Goal: Transaction & Acquisition: Purchase product/service

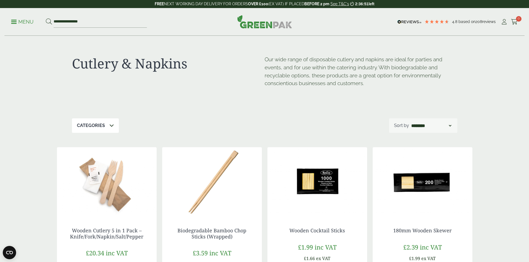
click at [17, 21] on span at bounding box center [14, 21] width 6 height 1
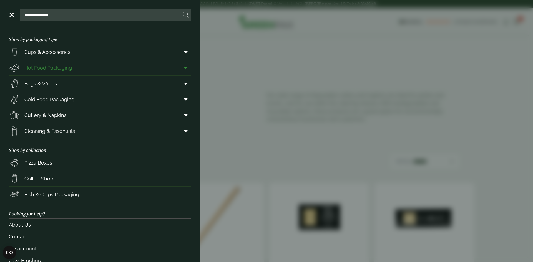
click at [52, 70] on span "Hot Food Packaging" at bounding box center [47, 67] width 47 height 7
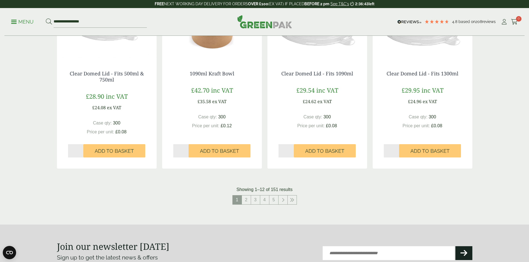
scroll to position [639, 0]
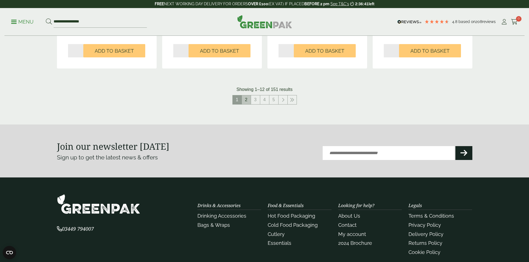
click at [244, 99] on link "2" at bounding box center [246, 100] width 9 height 9
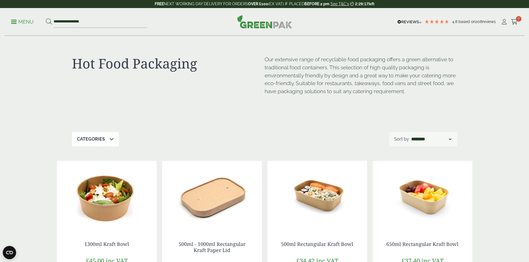
click at [18, 20] on link "Menu" at bounding box center [22, 22] width 22 height 6
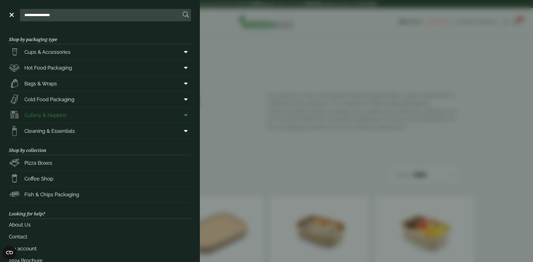
click at [64, 120] on span "Cutlery & Napkins" at bounding box center [38, 115] width 58 height 11
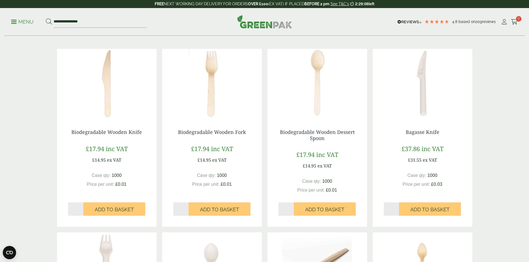
scroll to position [111, 0]
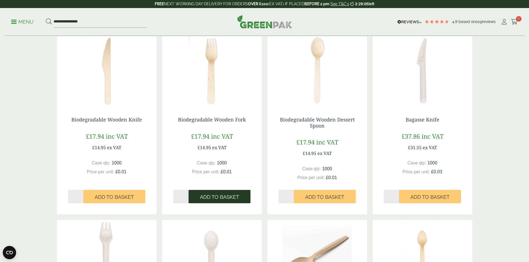
click at [227, 200] on span "Add to Basket" at bounding box center [219, 197] width 39 height 6
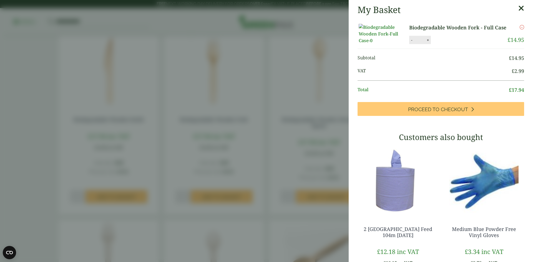
click at [518, 7] on icon at bounding box center [521, 8] width 6 height 8
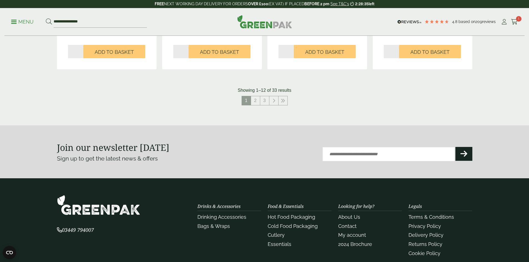
scroll to position [639, 0]
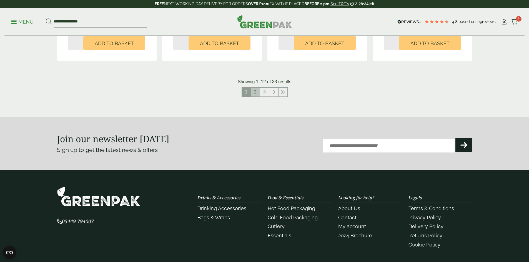
click at [253, 93] on link "2" at bounding box center [255, 92] width 9 height 9
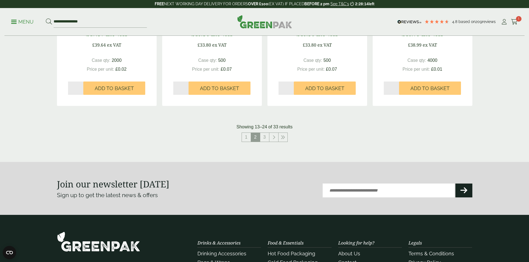
scroll to position [639, 0]
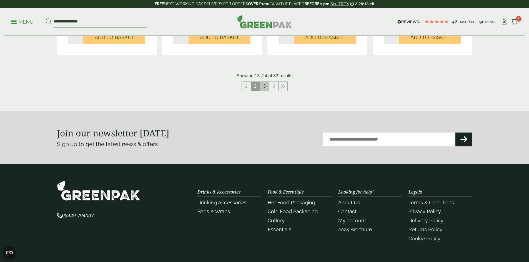
click at [268, 85] on link "3" at bounding box center [264, 86] width 9 height 9
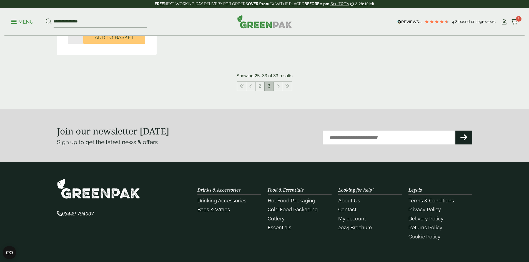
click at [268, 85] on span "3" at bounding box center [269, 86] width 9 height 9
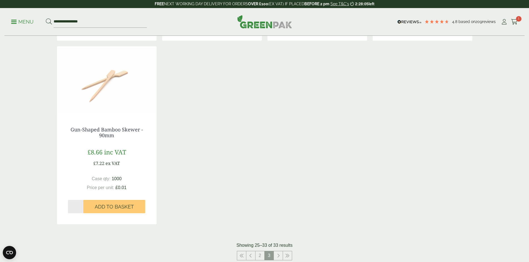
scroll to position [555, 0]
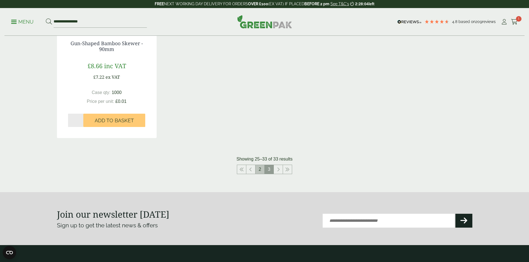
click at [259, 169] on link "2" at bounding box center [259, 169] width 9 height 9
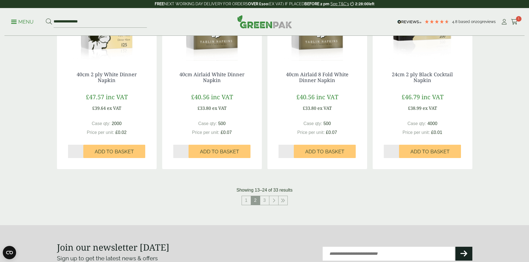
scroll to position [528, 0]
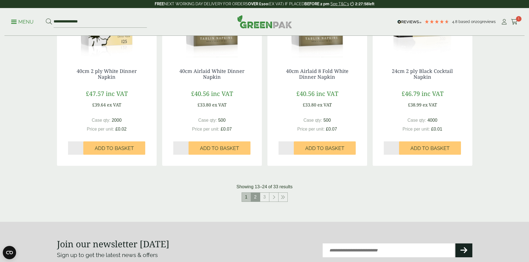
click at [245, 199] on link "1" at bounding box center [246, 197] width 9 height 9
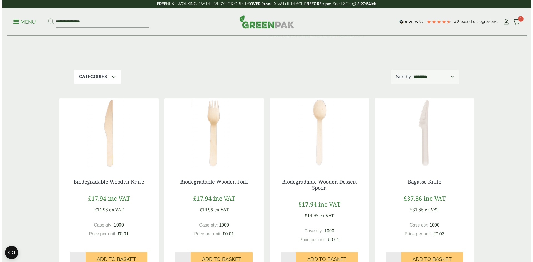
scroll to position [111, 0]
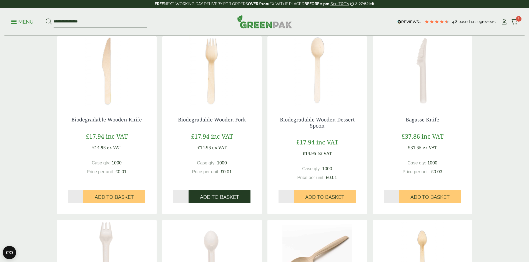
click at [229, 201] on button "Add to Basket" at bounding box center [220, 196] width 62 height 13
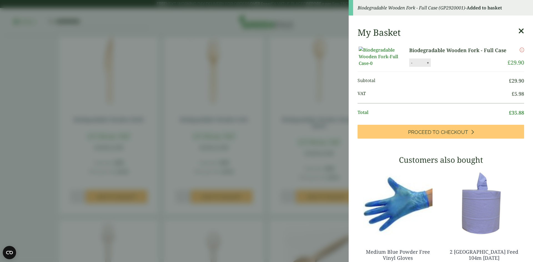
click at [518, 30] on icon at bounding box center [521, 31] width 6 height 8
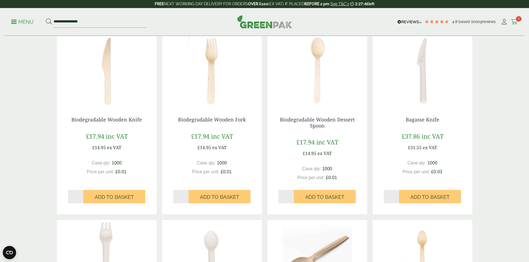
click at [514, 22] on icon at bounding box center [514, 22] width 7 height 6
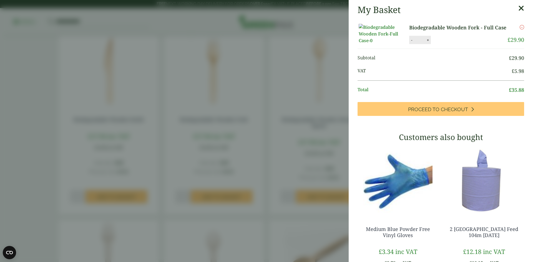
click at [411, 44] on div "- * +" at bounding box center [420, 40] width 22 height 8
click at [410, 42] on button "-" at bounding box center [412, 40] width 4 height 5
type input "*"
click at [438, 44] on button "Update" at bounding box center [446, 40] width 28 height 8
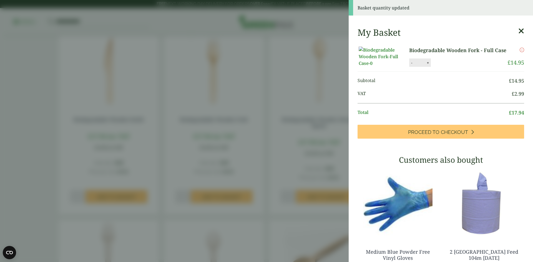
click at [518, 34] on icon at bounding box center [521, 31] width 6 height 8
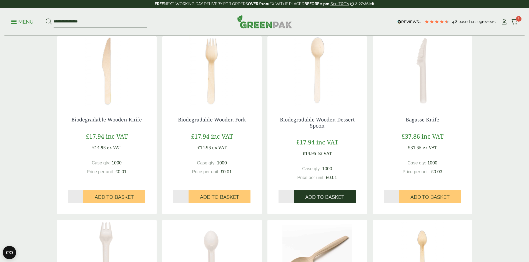
click at [317, 198] on span "Add to Basket" at bounding box center [324, 197] width 39 height 6
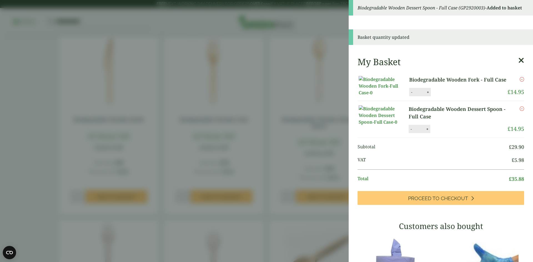
click at [518, 61] on icon at bounding box center [521, 61] width 6 height 8
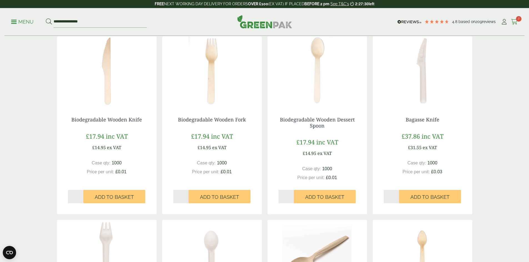
click at [511, 21] on icon at bounding box center [514, 22] width 7 height 6
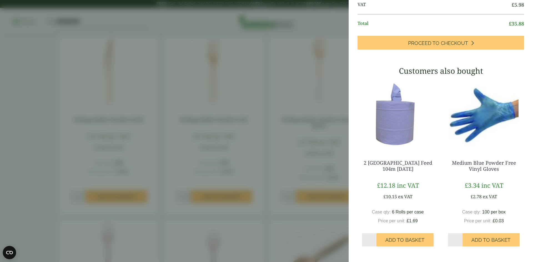
scroll to position [205, 0]
click at [483, 122] on img at bounding box center [484, 114] width 81 height 69
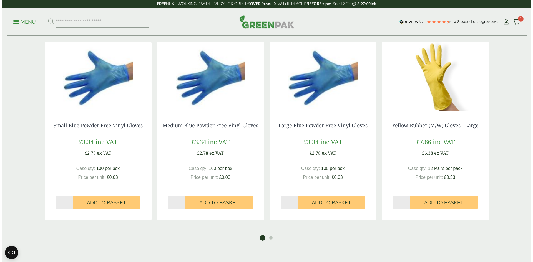
scroll to position [361, 0]
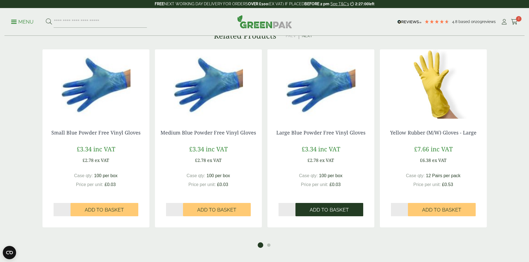
click at [333, 207] on span "Add to Basket" at bounding box center [329, 210] width 39 height 6
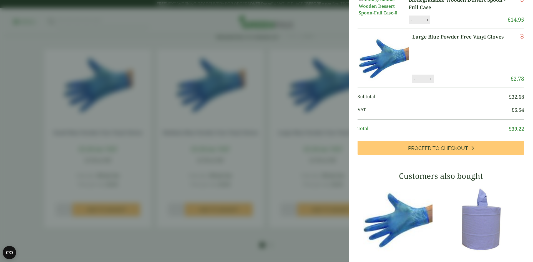
scroll to position [167, 0]
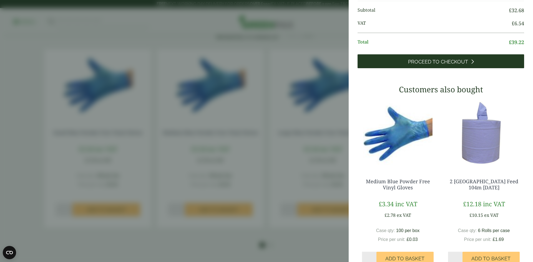
click at [471, 68] on link "Proceed to Checkout" at bounding box center [441, 61] width 167 height 14
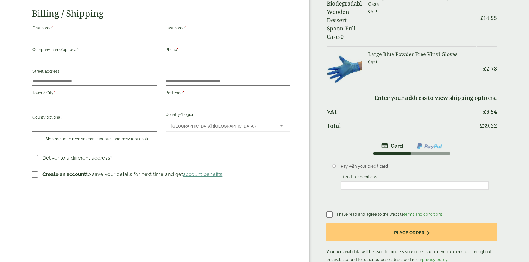
scroll to position [167, 0]
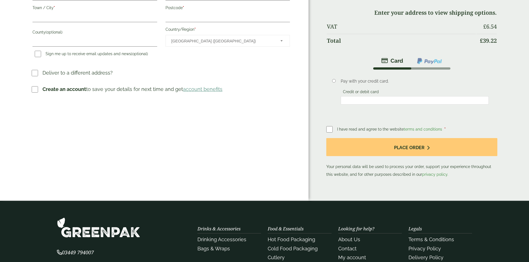
click at [343, 127] on span "I have read and agree to the website terms and conditions" at bounding box center [390, 129] width 106 height 4
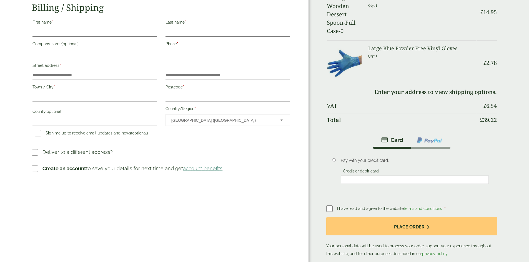
scroll to position [0, 0]
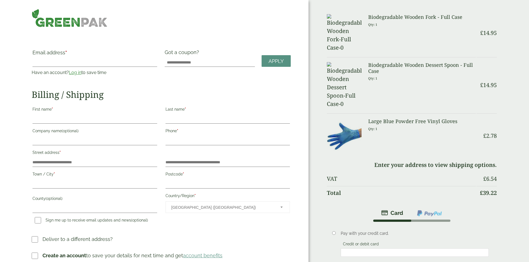
click at [81, 70] on link "Log in" at bounding box center [75, 72] width 12 height 5
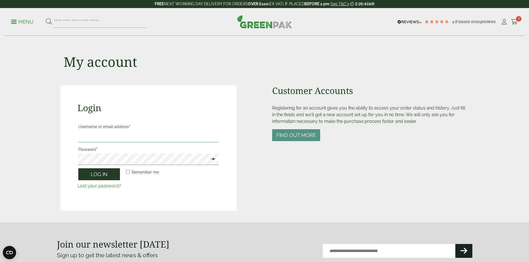
type input "**********"
click at [109, 173] on button "Log in" at bounding box center [99, 175] width 42 height 12
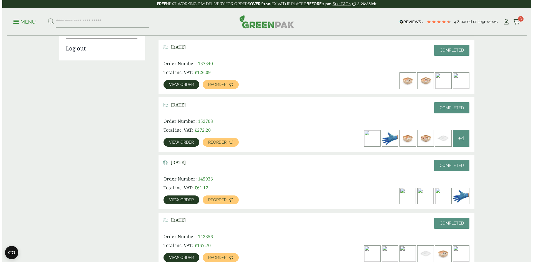
scroll to position [139, 0]
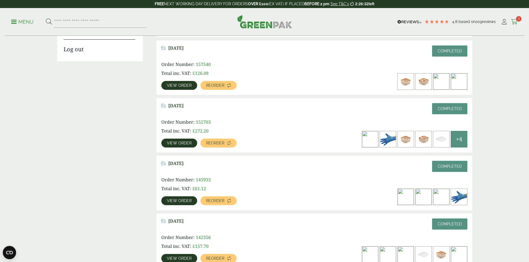
click at [511, 23] on icon at bounding box center [514, 22] width 7 height 6
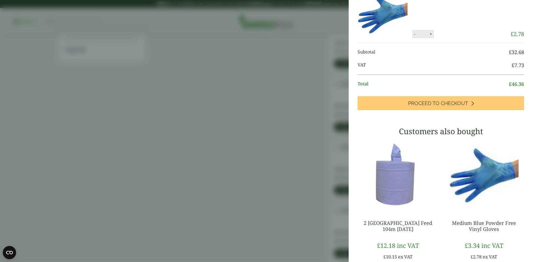
scroll to position [194, 0]
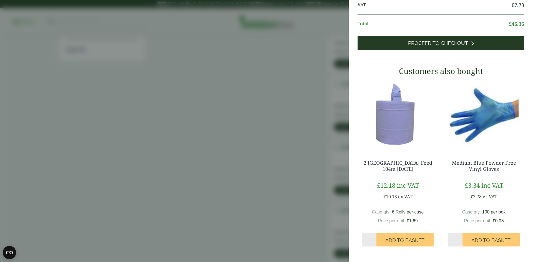
click at [425, 46] on span "Proceed to Checkout" at bounding box center [438, 43] width 60 height 6
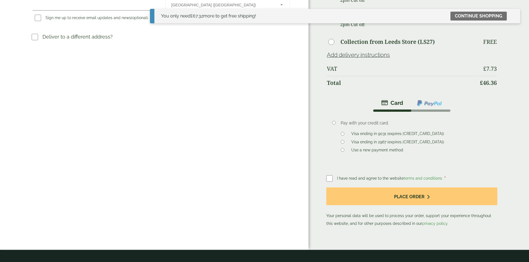
scroll to position [194, 0]
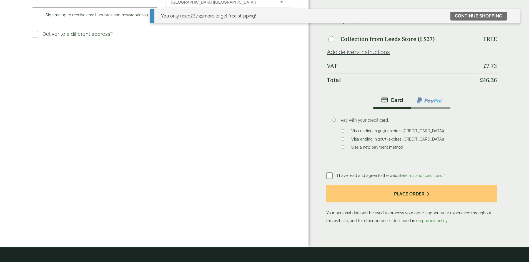
click at [348, 174] on span "I have read and agree to the website terms and conditions" at bounding box center [390, 176] width 106 height 4
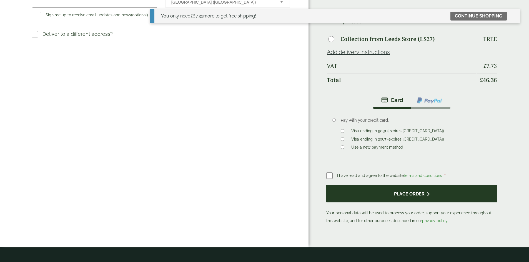
click at [355, 185] on button "Place order" at bounding box center [411, 194] width 171 height 18
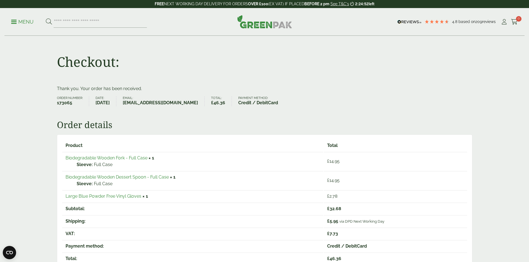
click at [19, 21] on p "Menu" at bounding box center [22, 22] width 22 height 7
click at [16, 19] on p "Menu" at bounding box center [22, 22] width 22 height 7
click at [16, 24] on link "Menu" at bounding box center [22, 22] width 22 height 6
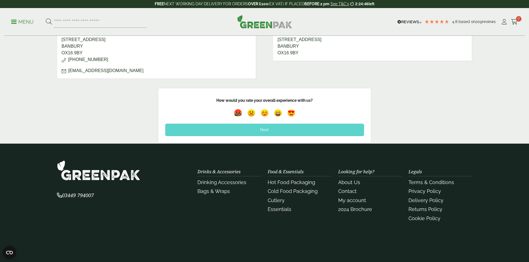
scroll to position [278, 0]
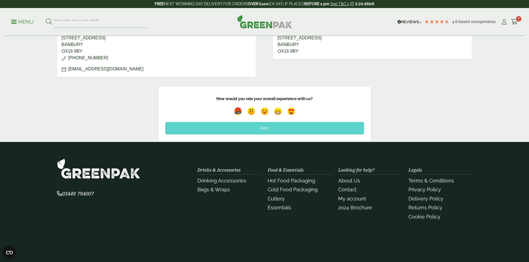
click at [277, 126] on div "Next" at bounding box center [264, 128] width 199 height 12
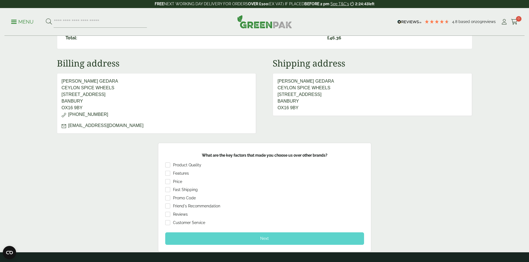
scroll to position [139, 0]
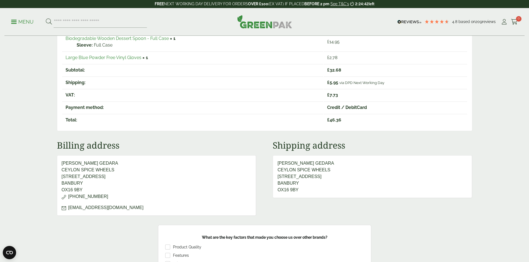
click at [16, 21] on span at bounding box center [14, 21] width 6 height 1
click at [51, 23] on icon at bounding box center [49, 22] width 6 height 6
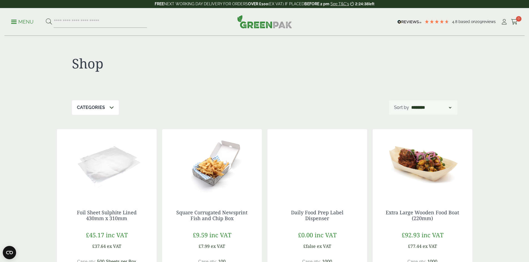
click at [17, 22] on span at bounding box center [14, 21] width 6 height 1
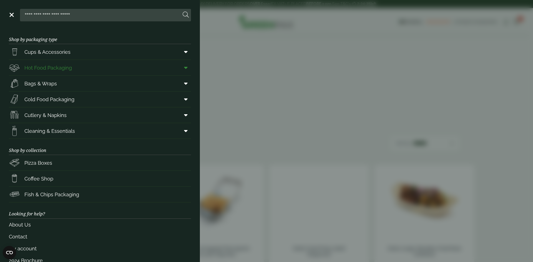
click at [54, 72] on span "Hot Food Packaging" at bounding box center [40, 67] width 63 height 11
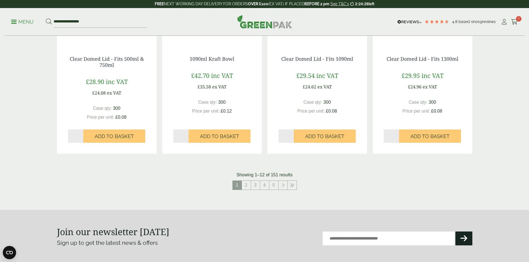
scroll to position [555, 0]
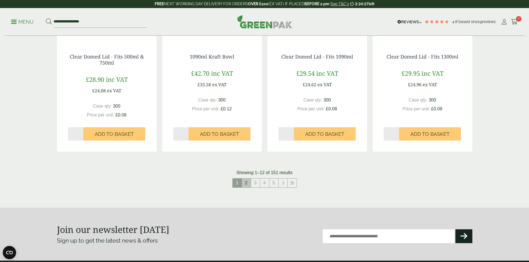
click at [248, 181] on link "2" at bounding box center [246, 183] width 9 height 9
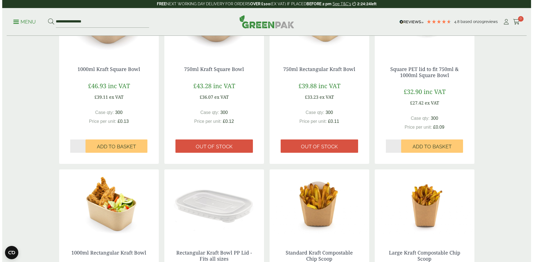
scroll to position [278, 0]
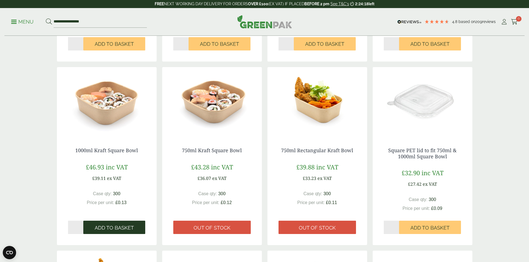
click at [124, 227] on span "Add to Basket" at bounding box center [114, 228] width 39 height 6
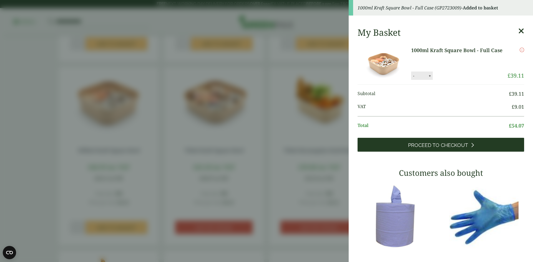
click at [416, 144] on span "Proceed to Checkout" at bounding box center [438, 145] width 60 height 6
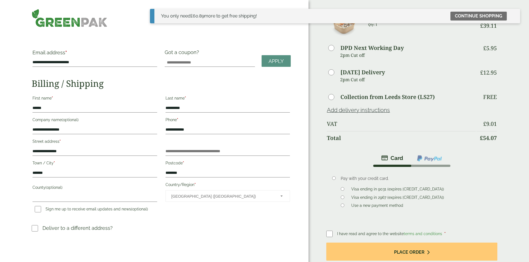
click at [344, 235] on div "I have read and agree to the website terms and conditions *" at bounding box center [411, 234] width 171 height 8
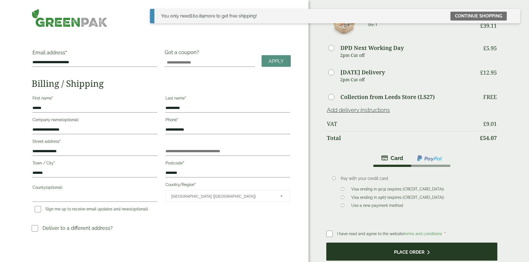
click at [353, 248] on button "Place order" at bounding box center [411, 252] width 171 height 18
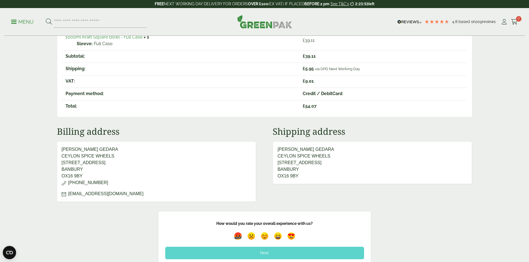
scroll to position [111, 0]
